Goal: Use online tool/utility: Utilize a website feature to perform a specific function

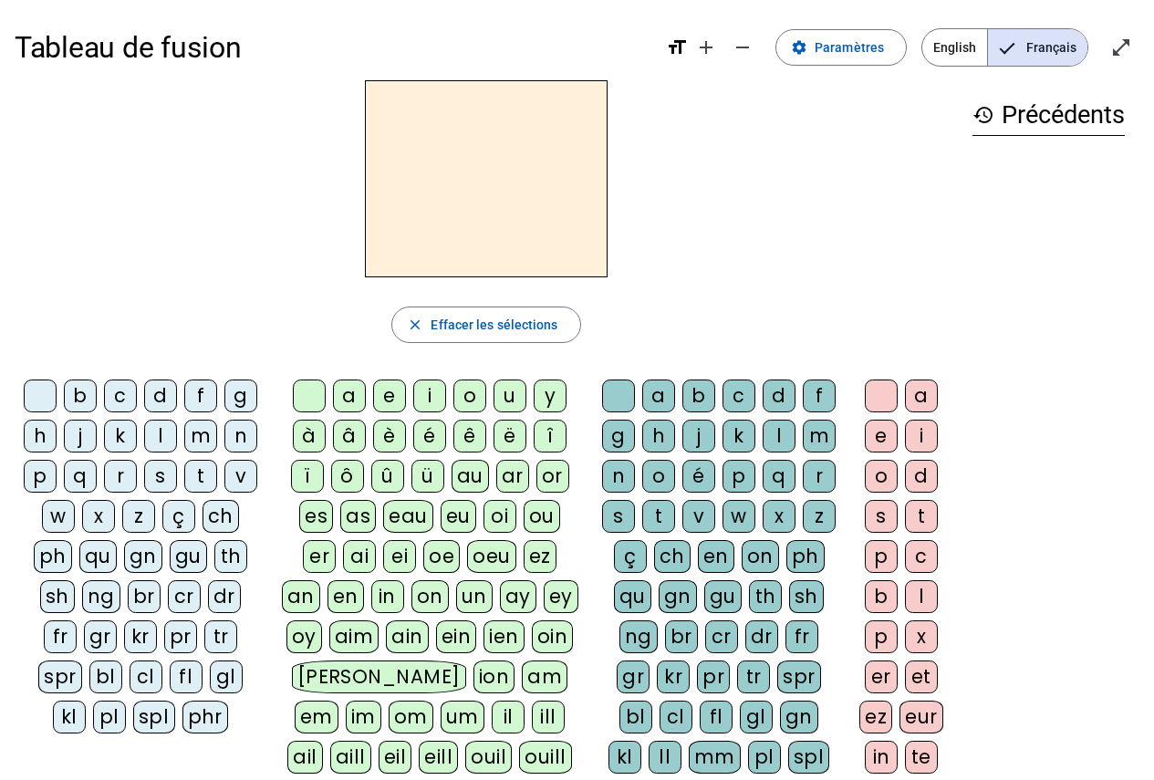
click at [171, 396] on div "d" at bounding box center [160, 396] width 33 height 33
click at [512, 392] on div "u" at bounding box center [510, 396] width 33 height 33
click at [747, 389] on div "c" at bounding box center [739, 396] width 33 height 33
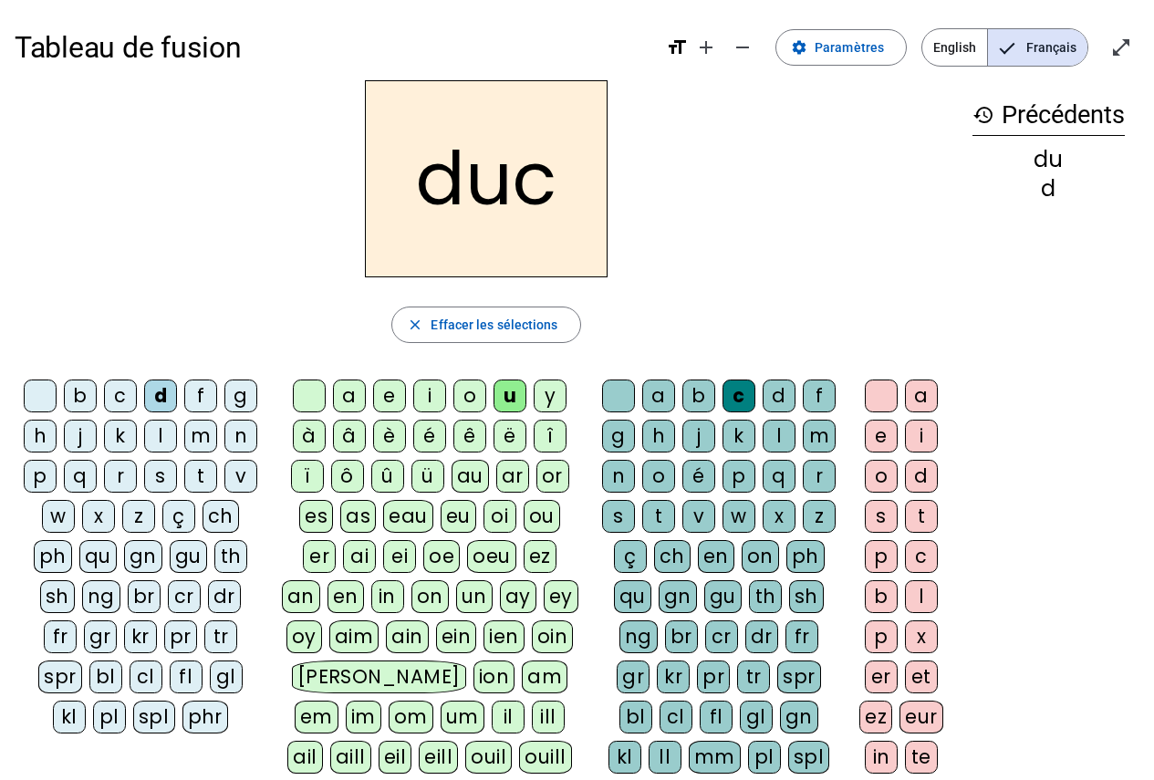
click at [626, 381] on div at bounding box center [618, 396] width 33 height 33
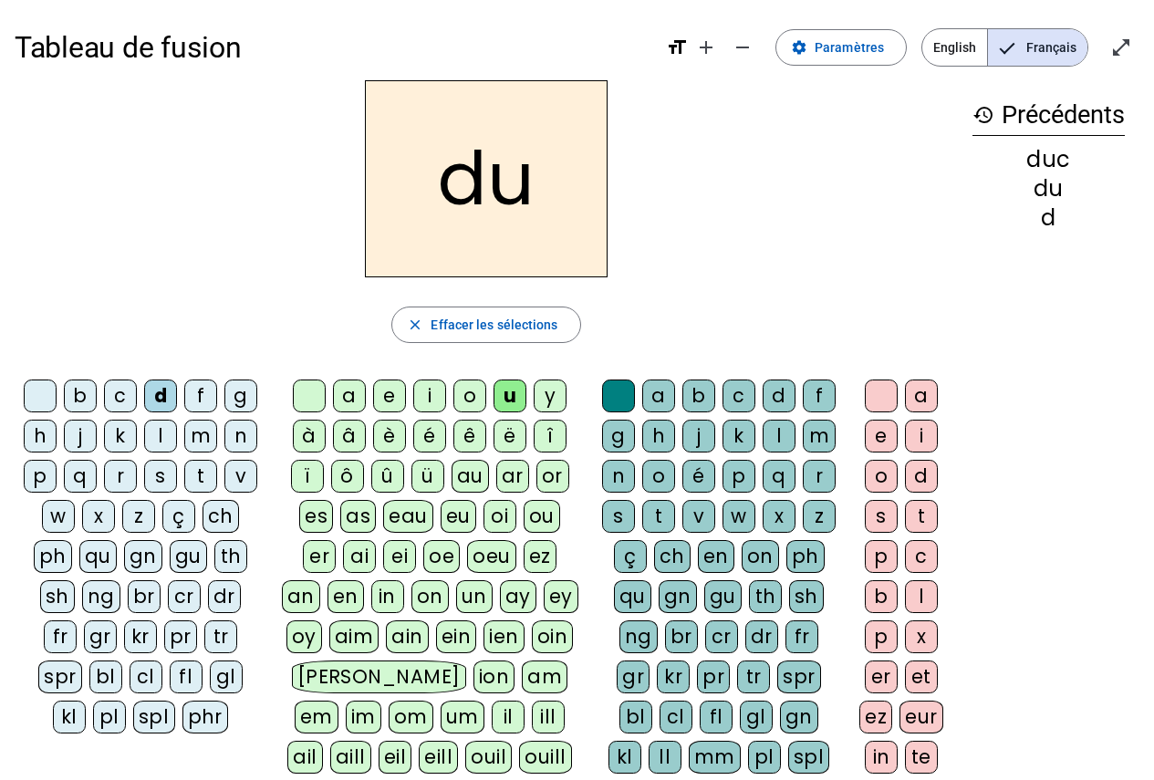
click at [395, 390] on div "e" at bounding box center [389, 396] width 33 height 33
click at [235, 441] on div "n" at bounding box center [241, 436] width 33 height 33
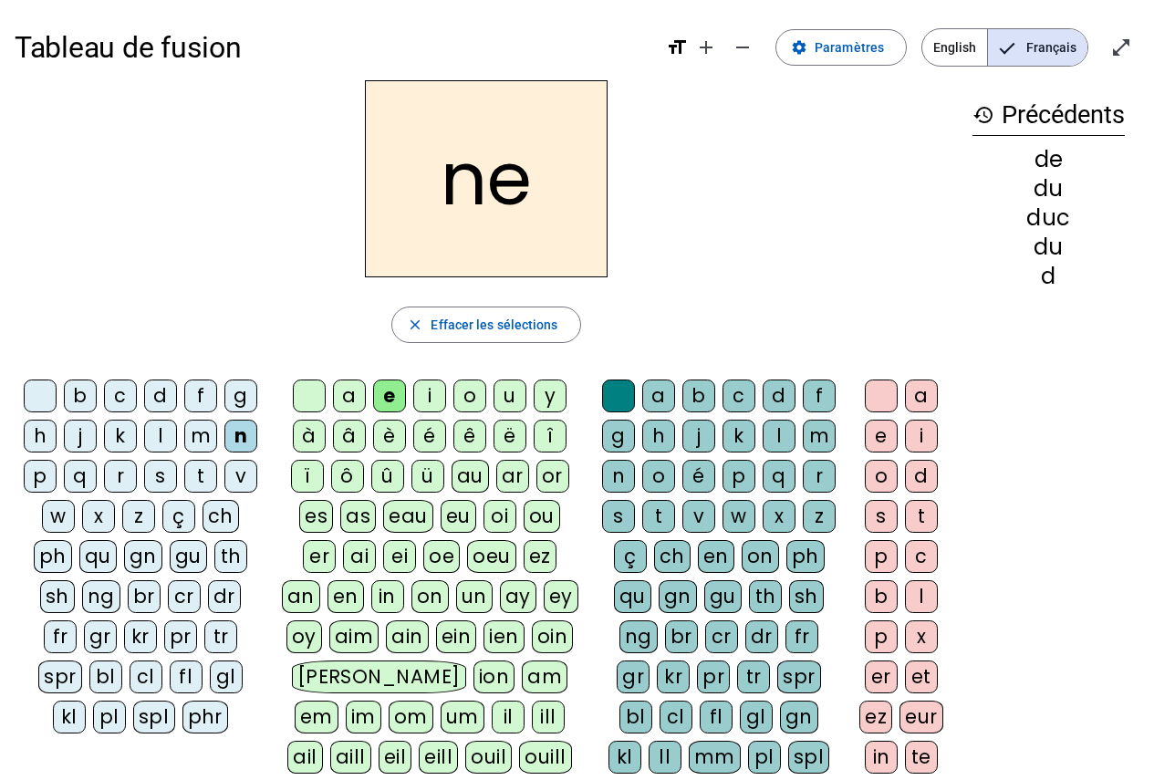
click at [204, 448] on div "m" at bounding box center [200, 436] width 33 height 33
click at [164, 478] on div "s" at bounding box center [160, 476] width 33 height 33
click at [120, 395] on div "c" at bounding box center [120, 396] width 33 height 33
click at [169, 475] on div "s" at bounding box center [160, 476] width 33 height 33
click at [518, 393] on div "u" at bounding box center [510, 396] width 33 height 33
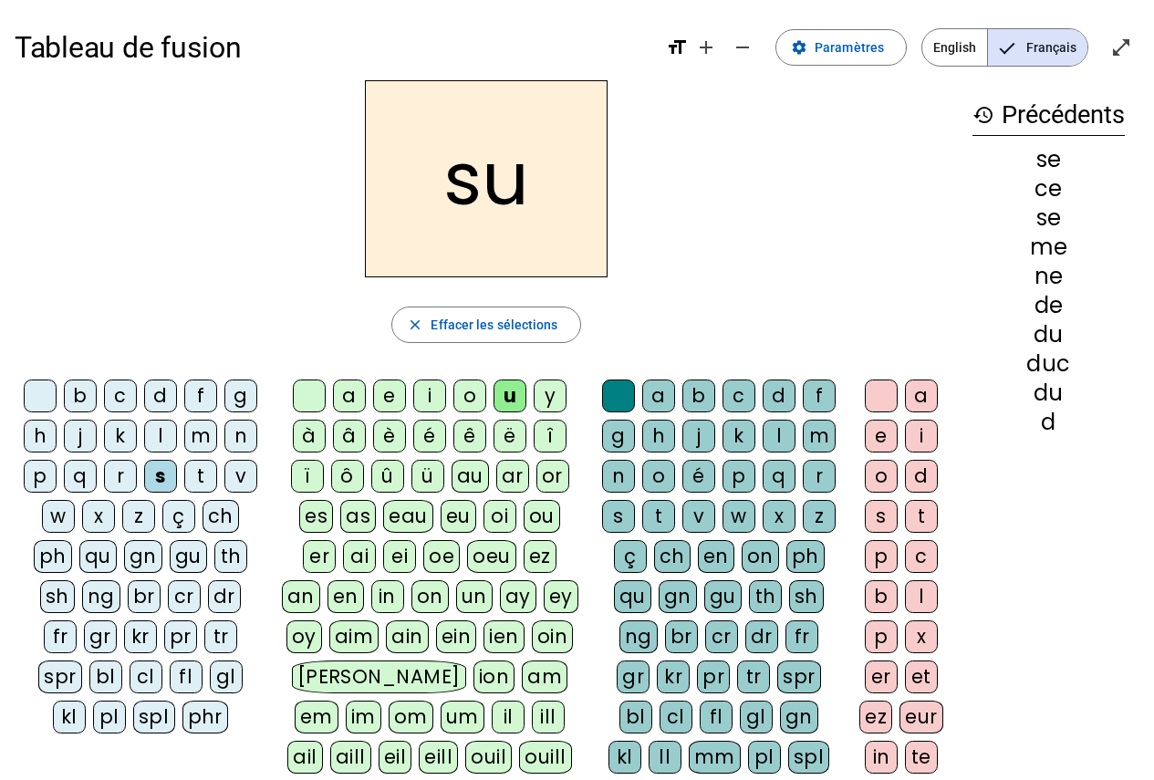
click at [171, 396] on div "d" at bounding box center [160, 396] width 33 height 33
click at [167, 437] on div "l" at bounding box center [160, 436] width 33 height 33
click at [355, 389] on div "a" at bounding box center [349, 396] width 33 height 33
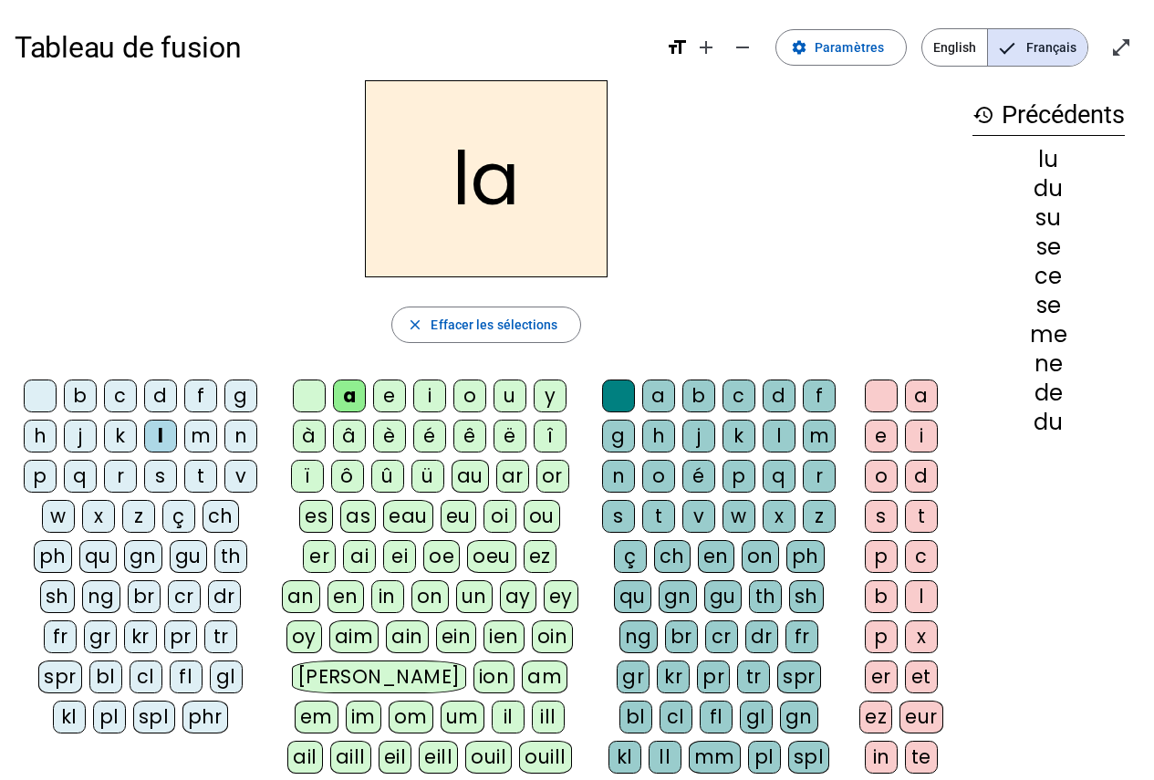
click at [745, 395] on div "c" at bounding box center [739, 396] width 33 height 33
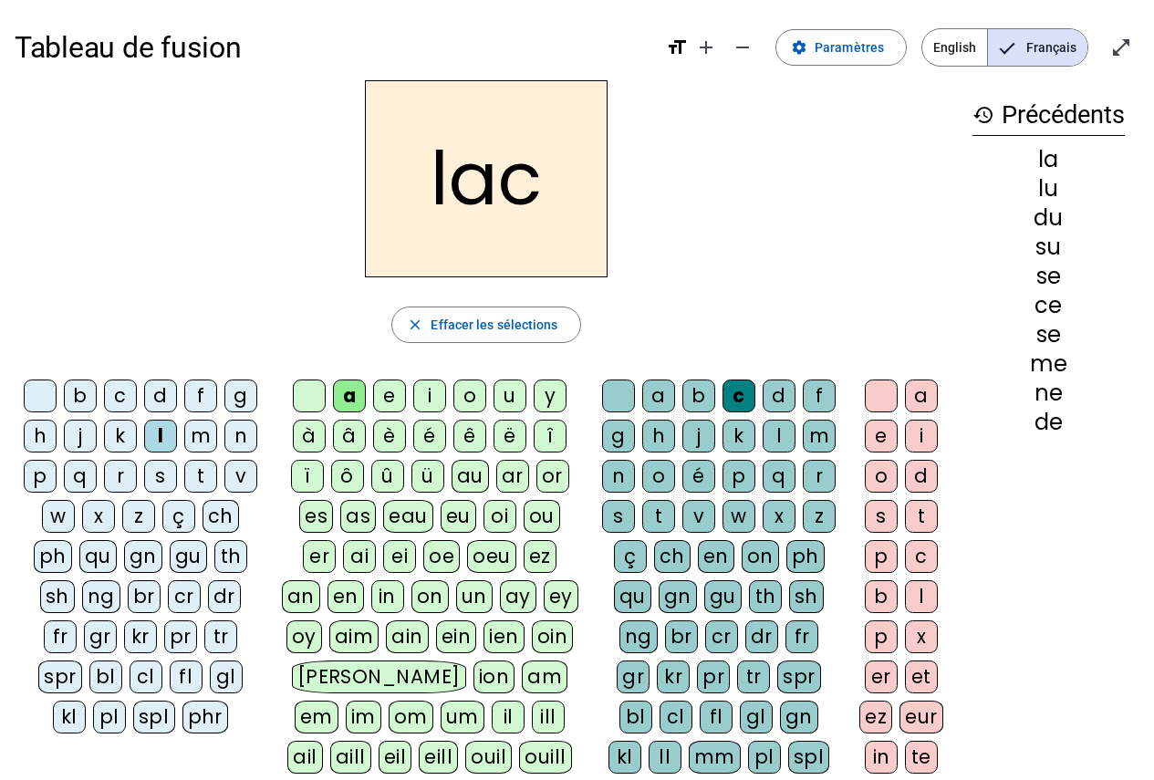
click at [204, 484] on div "t" at bounding box center [200, 476] width 33 height 33
click at [88, 393] on div "b" at bounding box center [80, 396] width 33 height 33
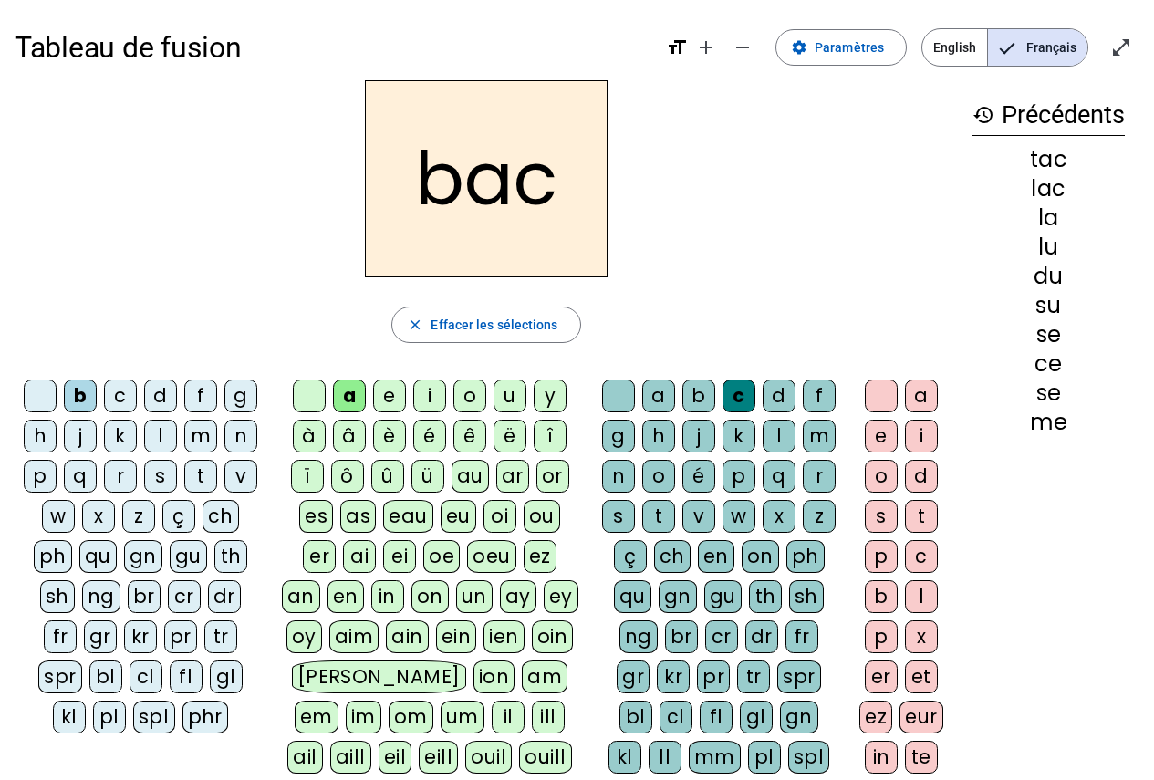
click at [173, 479] on div "s" at bounding box center [160, 476] width 33 height 33
click at [392, 391] on div "e" at bounding box center [389, 396] width 33 height 33
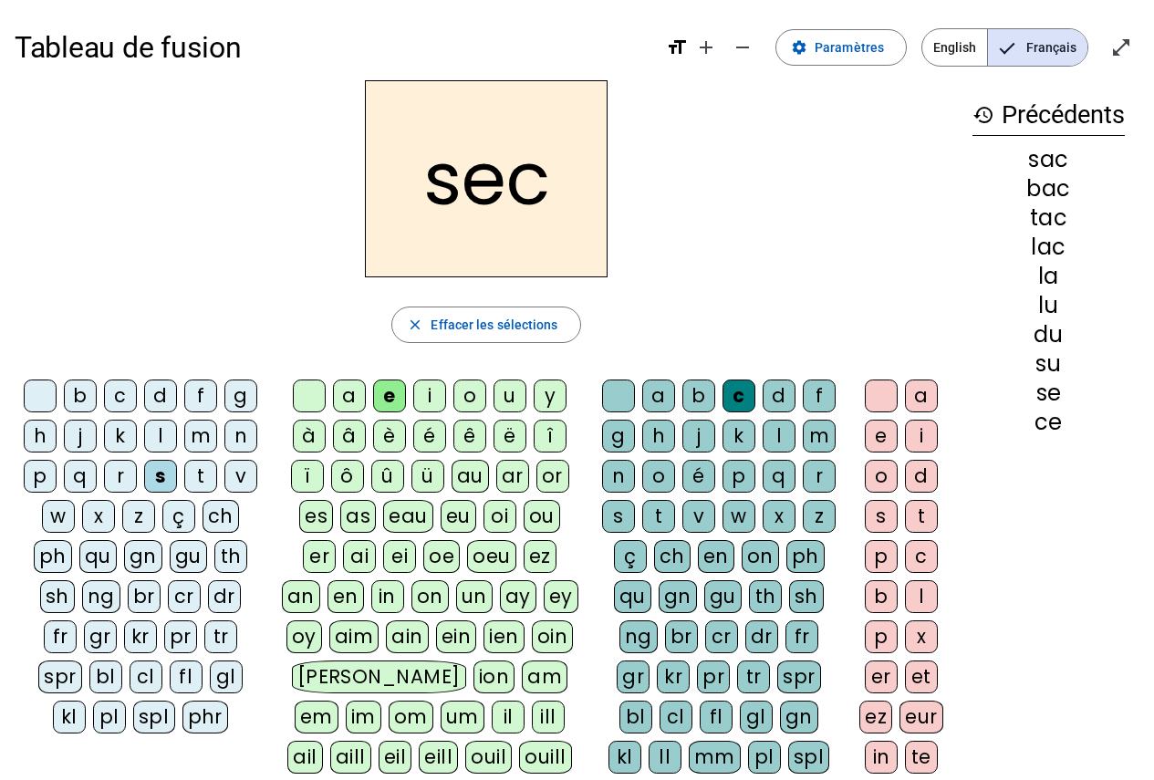
click at [778, 441] on div "l" at bounding box center [779, 436] width 33 height 33
click at [478, 390] on div "o" at bounding box center [470, 396] width 33 height 33
